Goal: Task Accomplishment & Management: Manage account settings

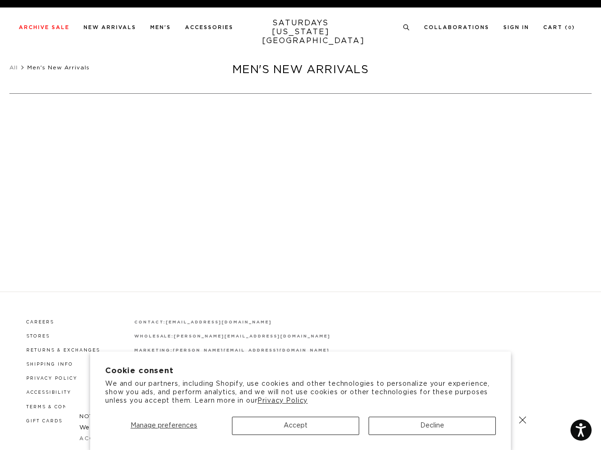
click at [300, 225] on div at bounding box center [301, 232] width 228 height 19
click at [164, 426] on span "Manage preferences" at bounding box center [163, 426] width 67 height 7
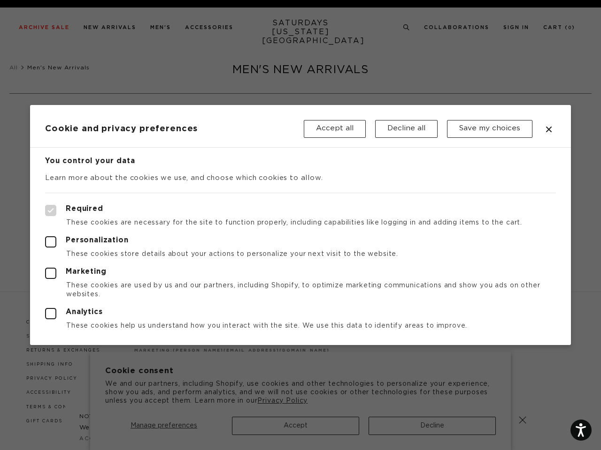
click at [402, 206] on label "Required" at bounding box center [300, 210] width 510 height 11
click at [46, 205] on input "Required" at bounding box center [45, 205] width 0 height 0
click at [406, 28] on div at bounding box center [300, 225] width 601 height 450
checkbox input "true"
click at [111, 111] on header "Cookie and privacy preferences Accept all Decline all Save my choices" at bounding box center [300, 126] width 540 height 43
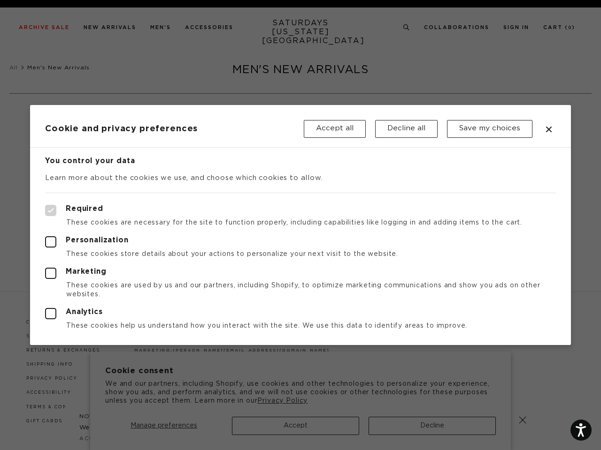
click at [522, 420] on div at bounding box center [300, 225] width 601 height 450
